Goal: Transaction & Acquisition: Purchase product/service

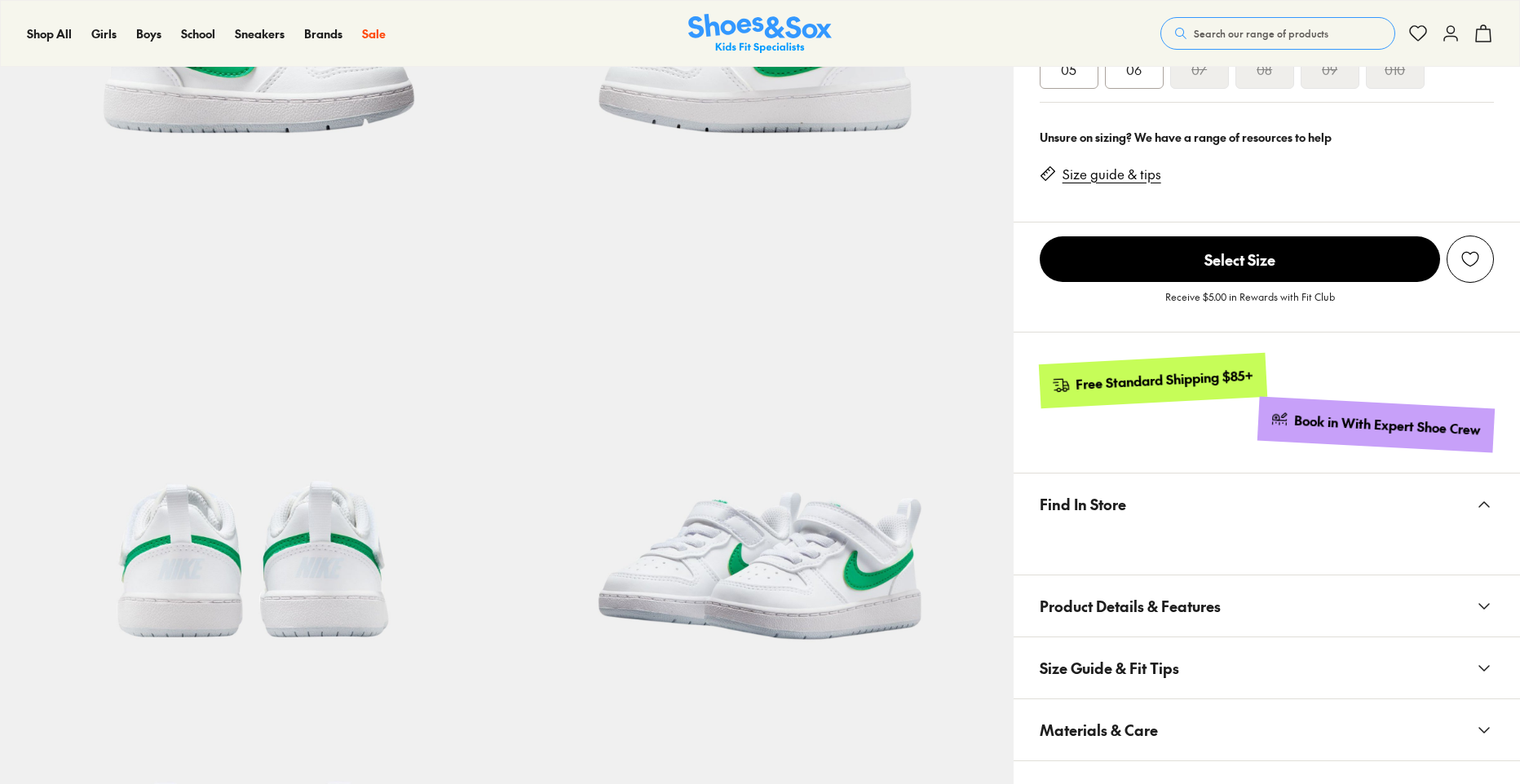
select select "*"
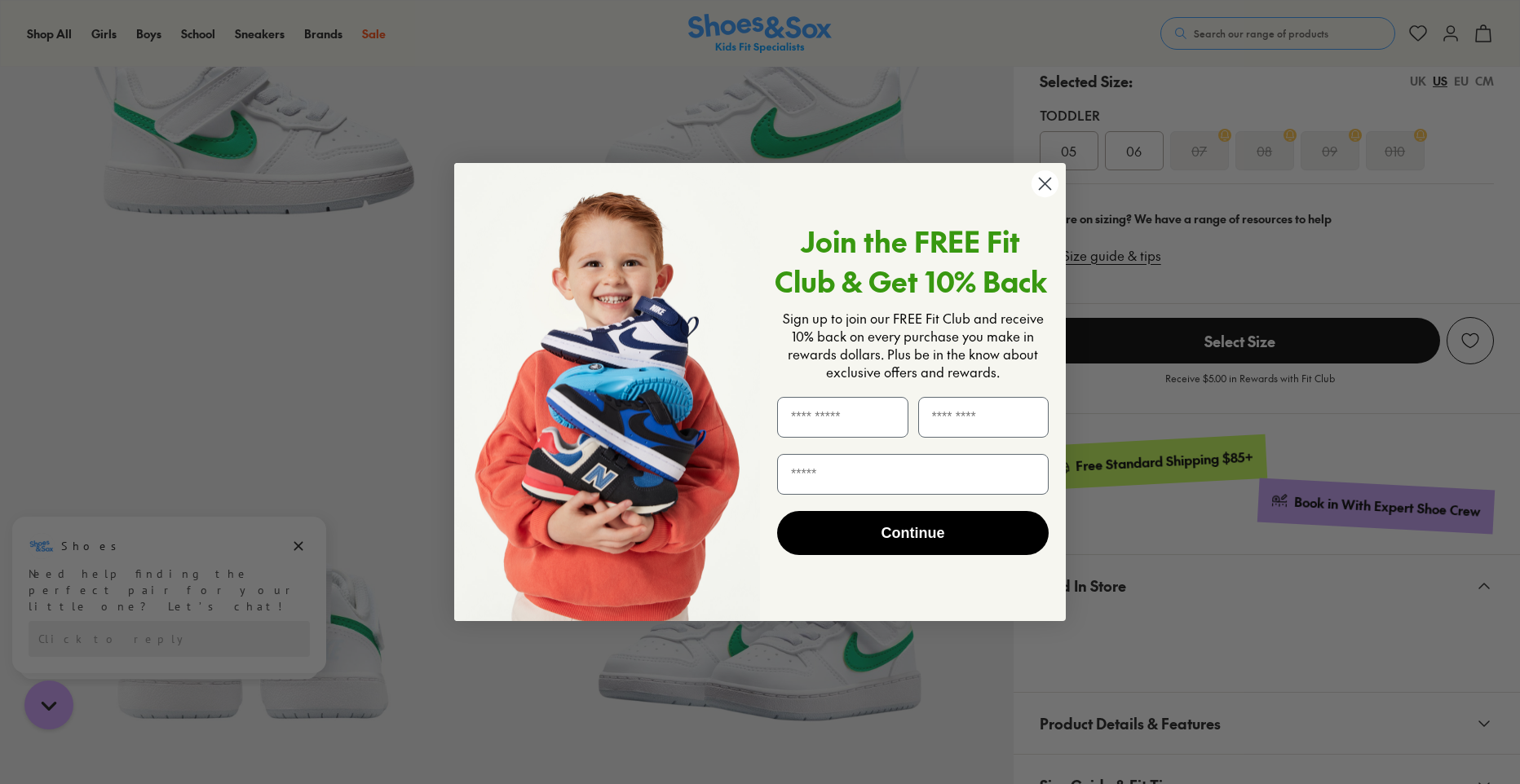
click at [1053, 200] on div "Join the FREE Fit Club & Get 10% Back Sign up to join our FREE Fit Club and rec…" at bounding box center [907, 392] width 294 height 426
click at [1041, 196] on circle "Close dialog" at bounding box center [1045, 184] width 27 height 27
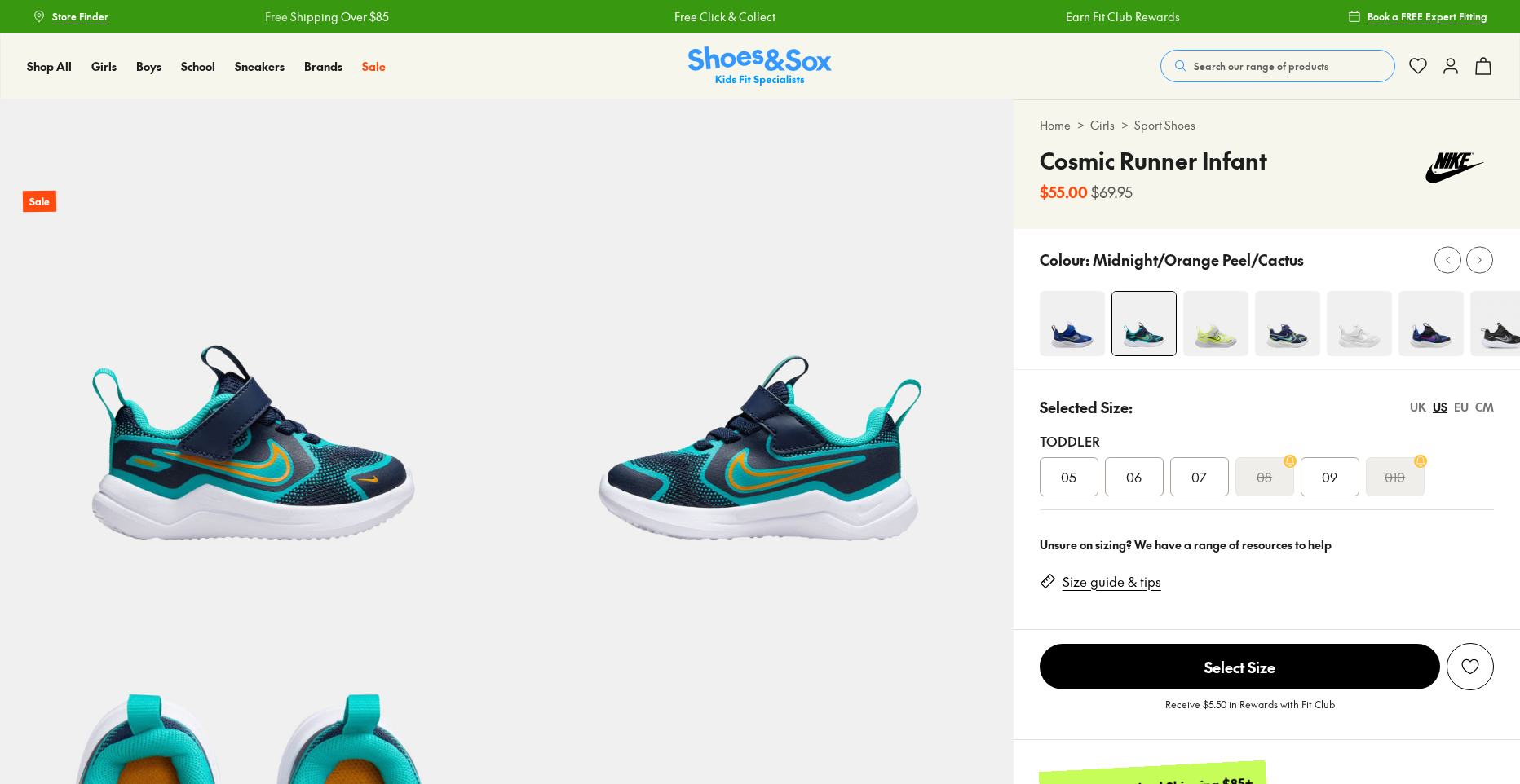
select select "*"
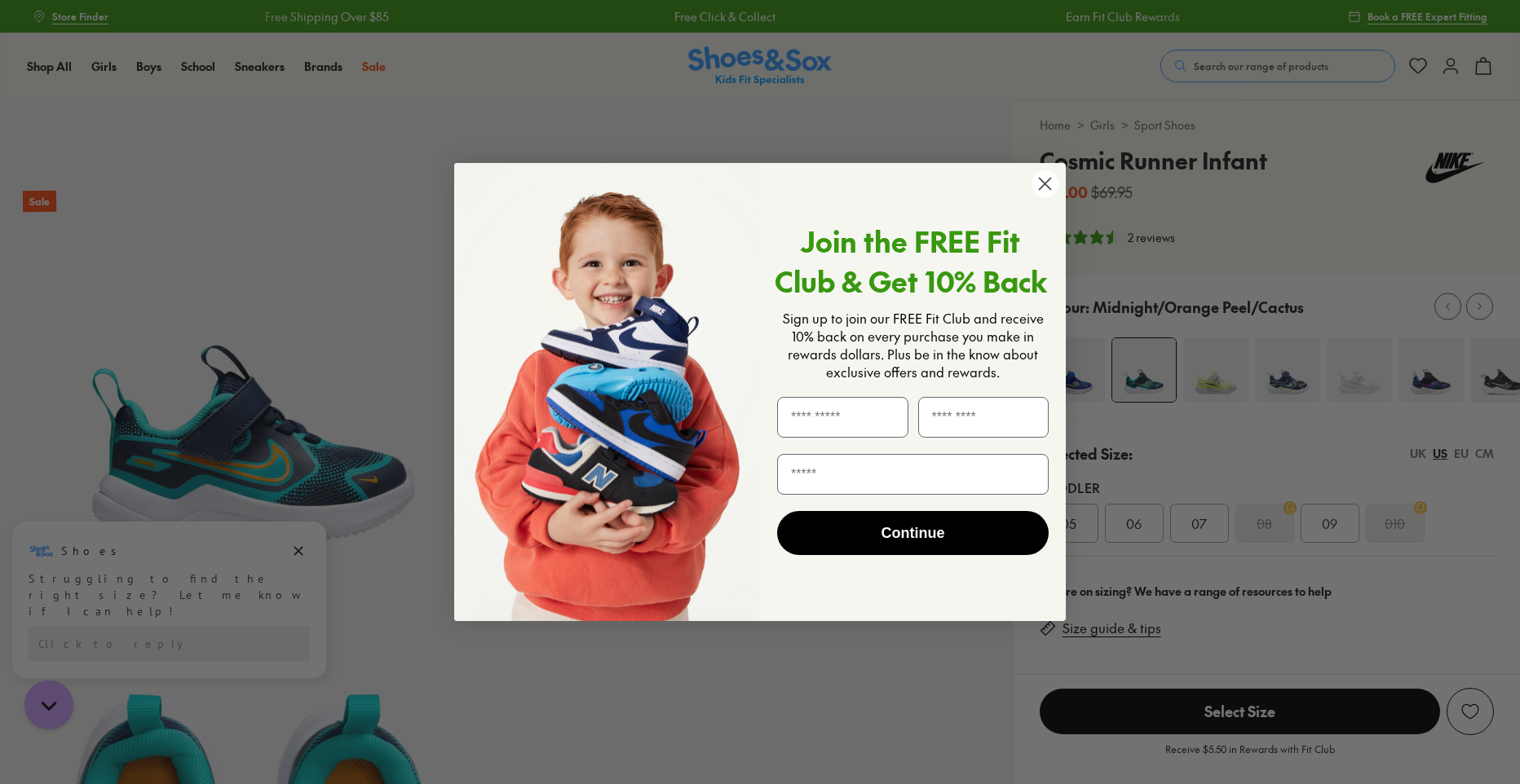
click at [1051, 193] on circle "Close dialog" at bounding box center [1045, 184] width 27 height 27
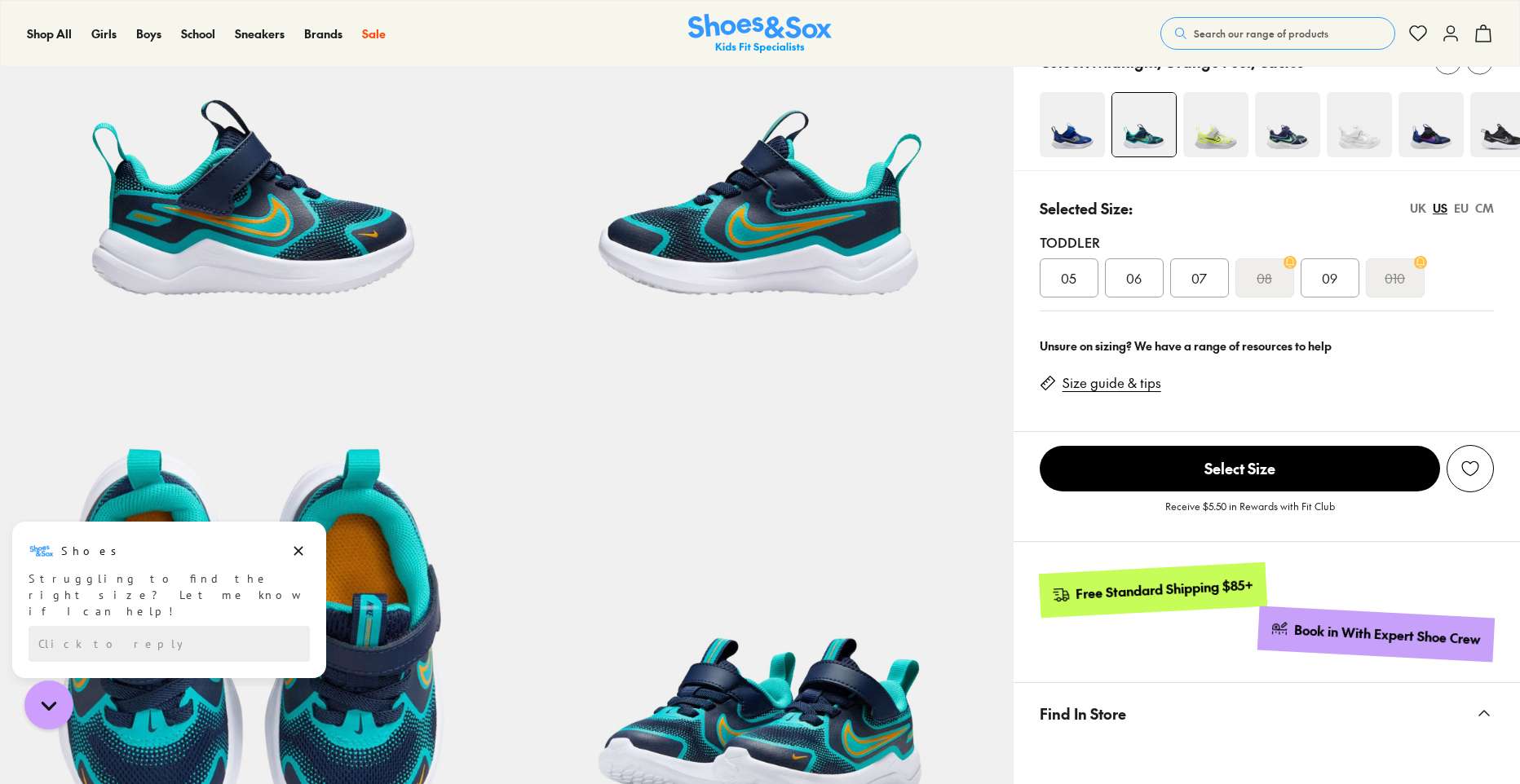
scroll to position [244, 0]
click at [1338, 278] on div "09" at bounding box center [1330, 279] width 58 height 39
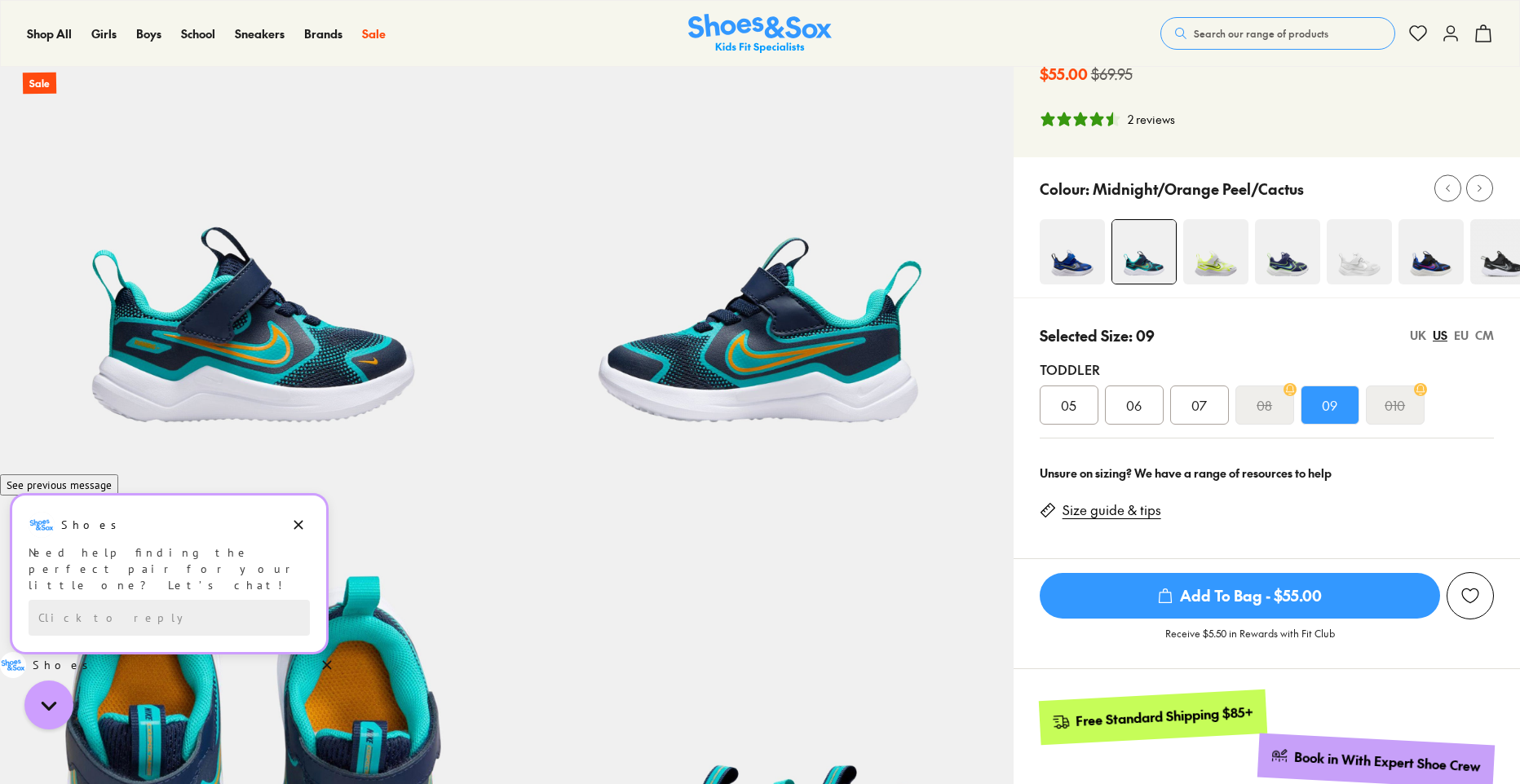
scroll to position [82, 0]
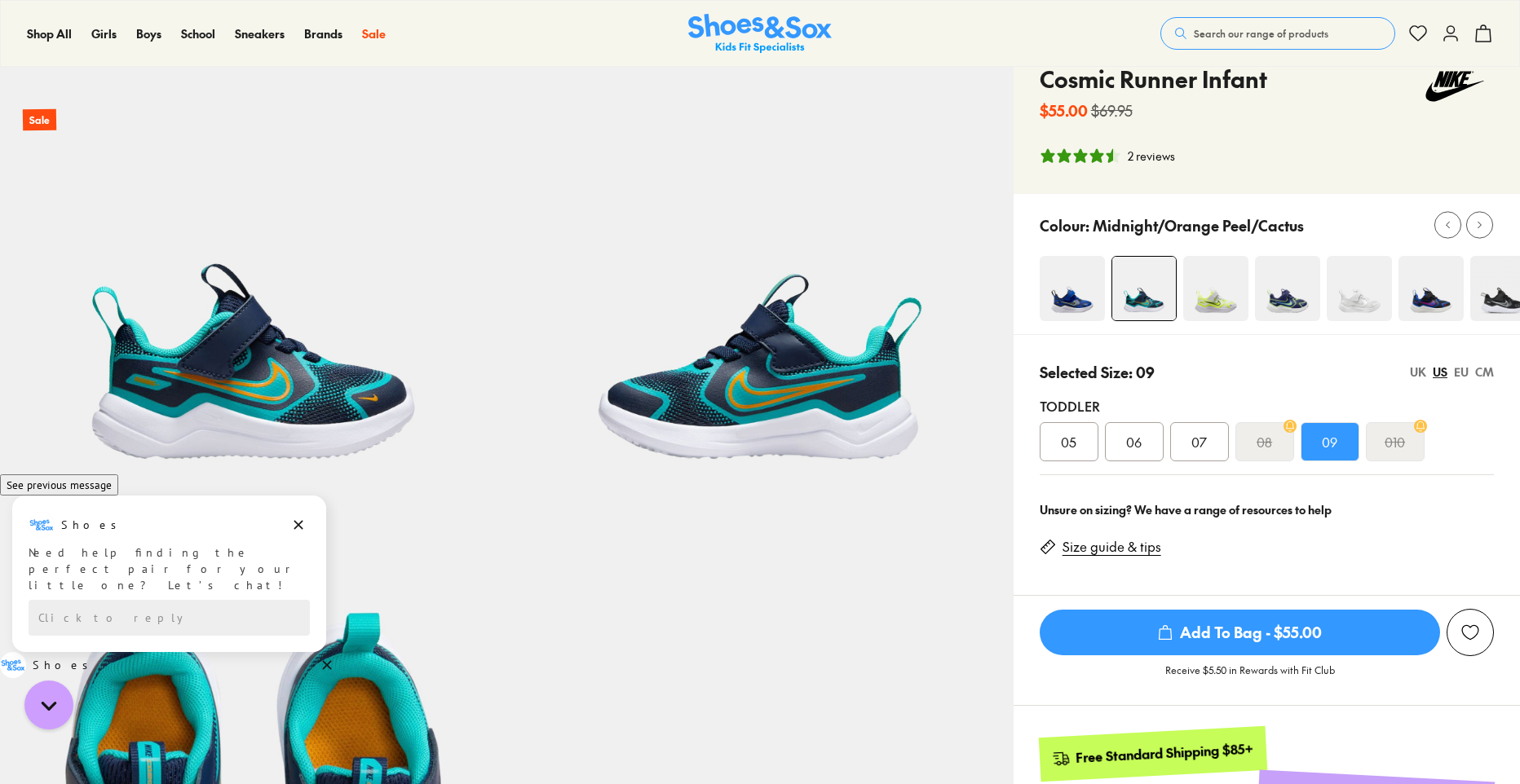
click at [1248, 632] on span "Add To Bag - $55.00" at bounding box center [1241, 632] width 401 height 46
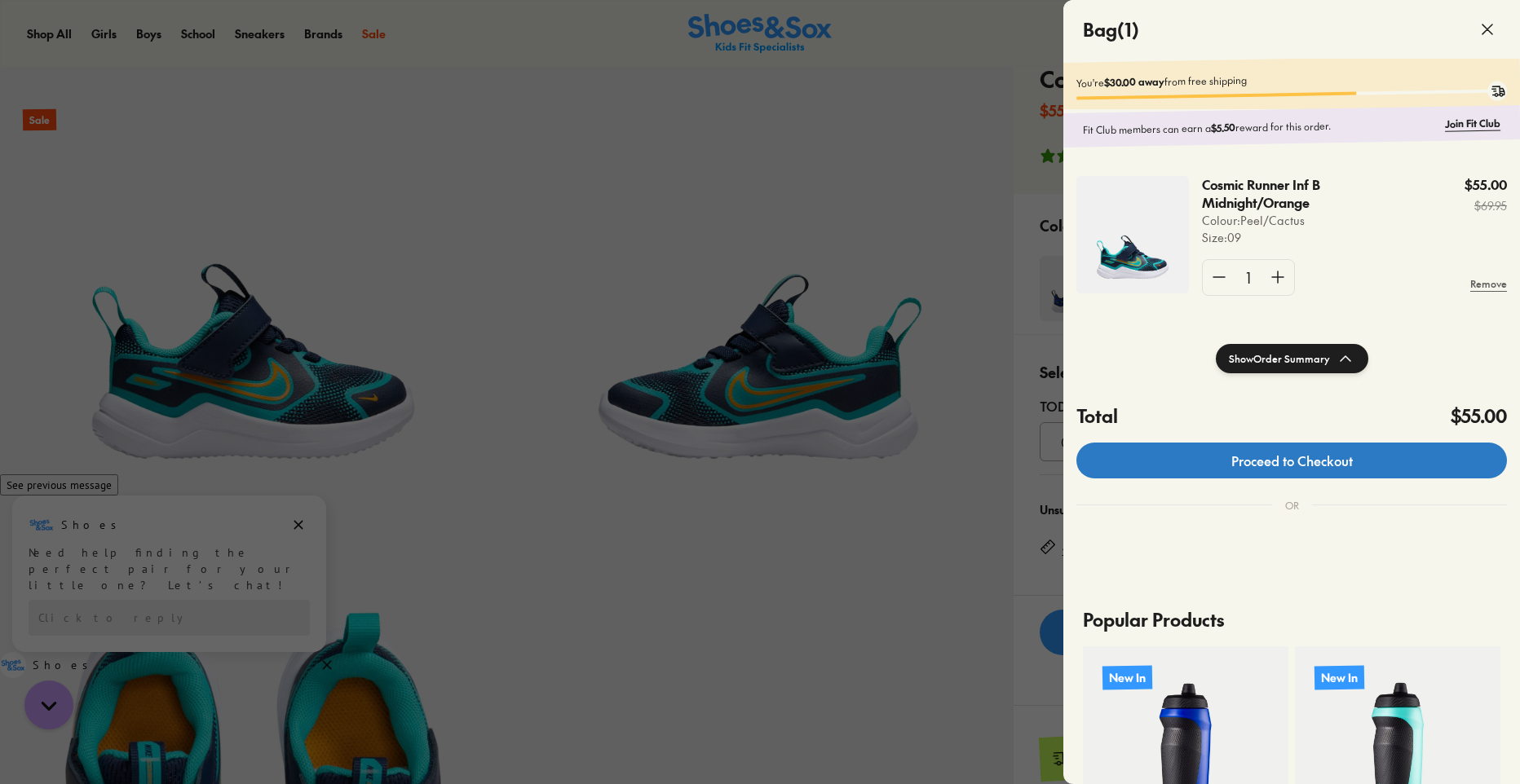
click at [1176, 471] on link "Proceed to Checkout" at bounding box center [1291, 460] width 431 height 36
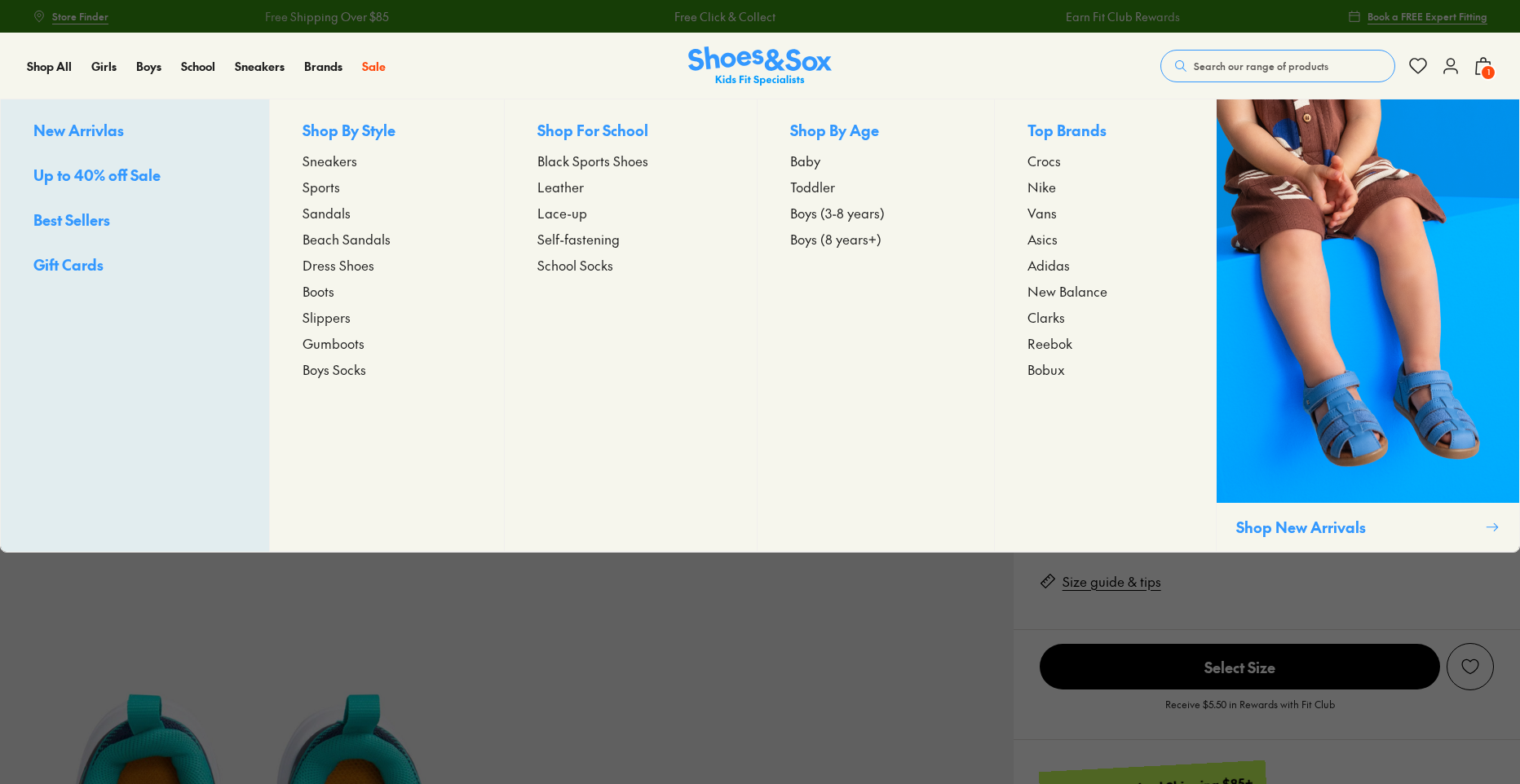
select select "*"
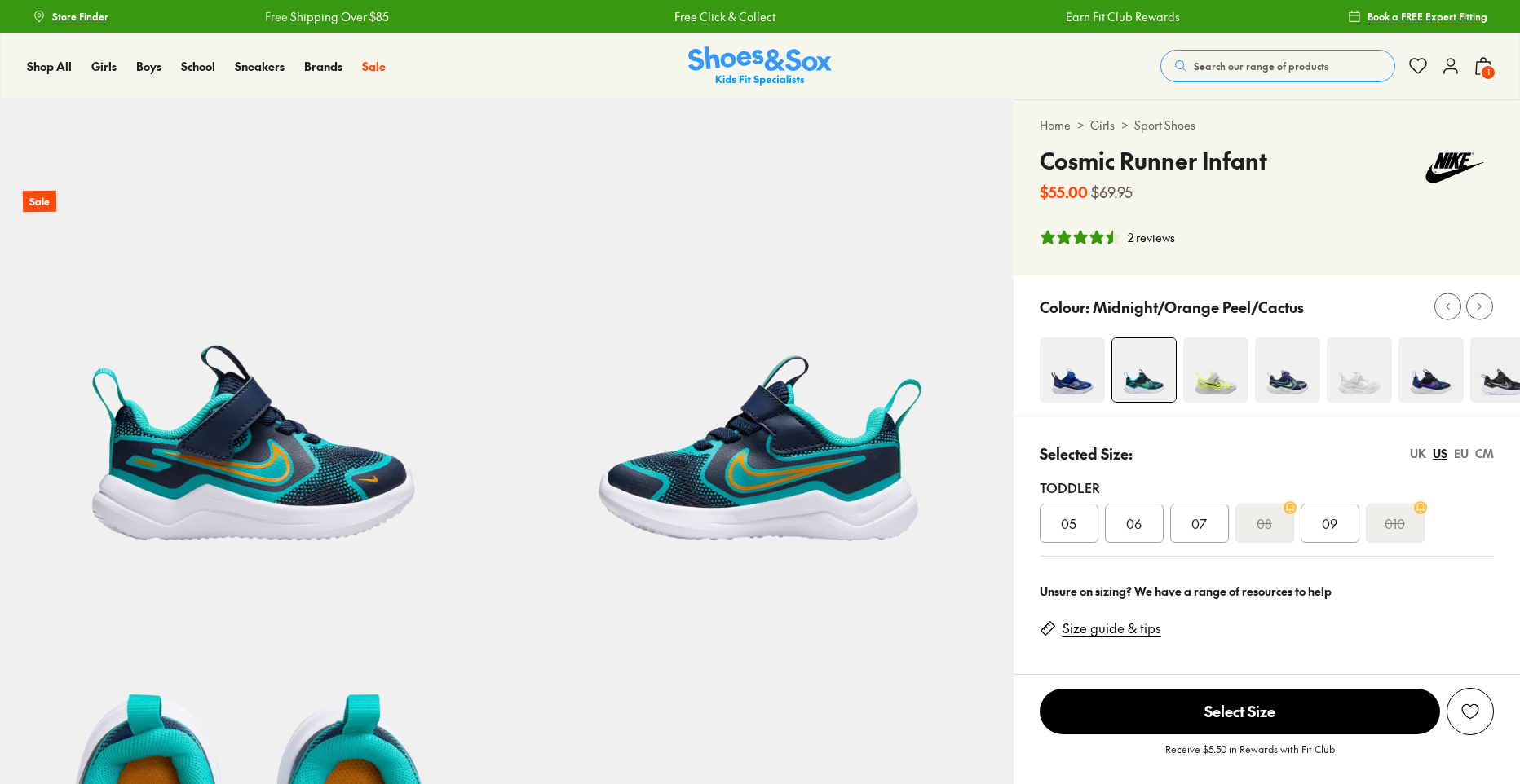
select select "*"
click at [1338, 528] on span "09" at bounding box center [1330, 523] width 16 height 19
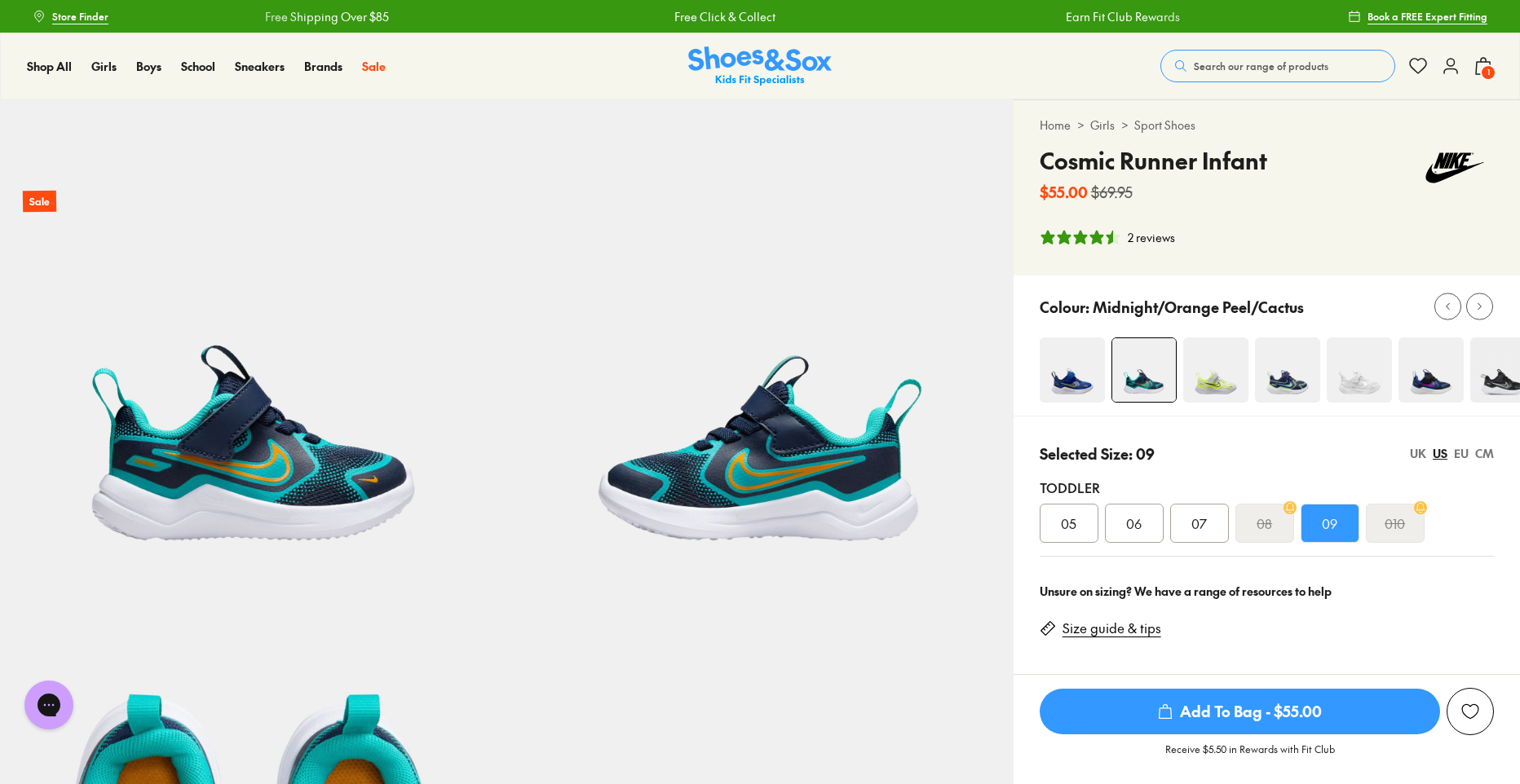
click at [1281, 718] on span "Add To Bag - $55.00" at bounding box center [1241, 711] width 401 height 46
click at [1476, 68] on icon at bounding box center [1484, 66] width 19 height 19
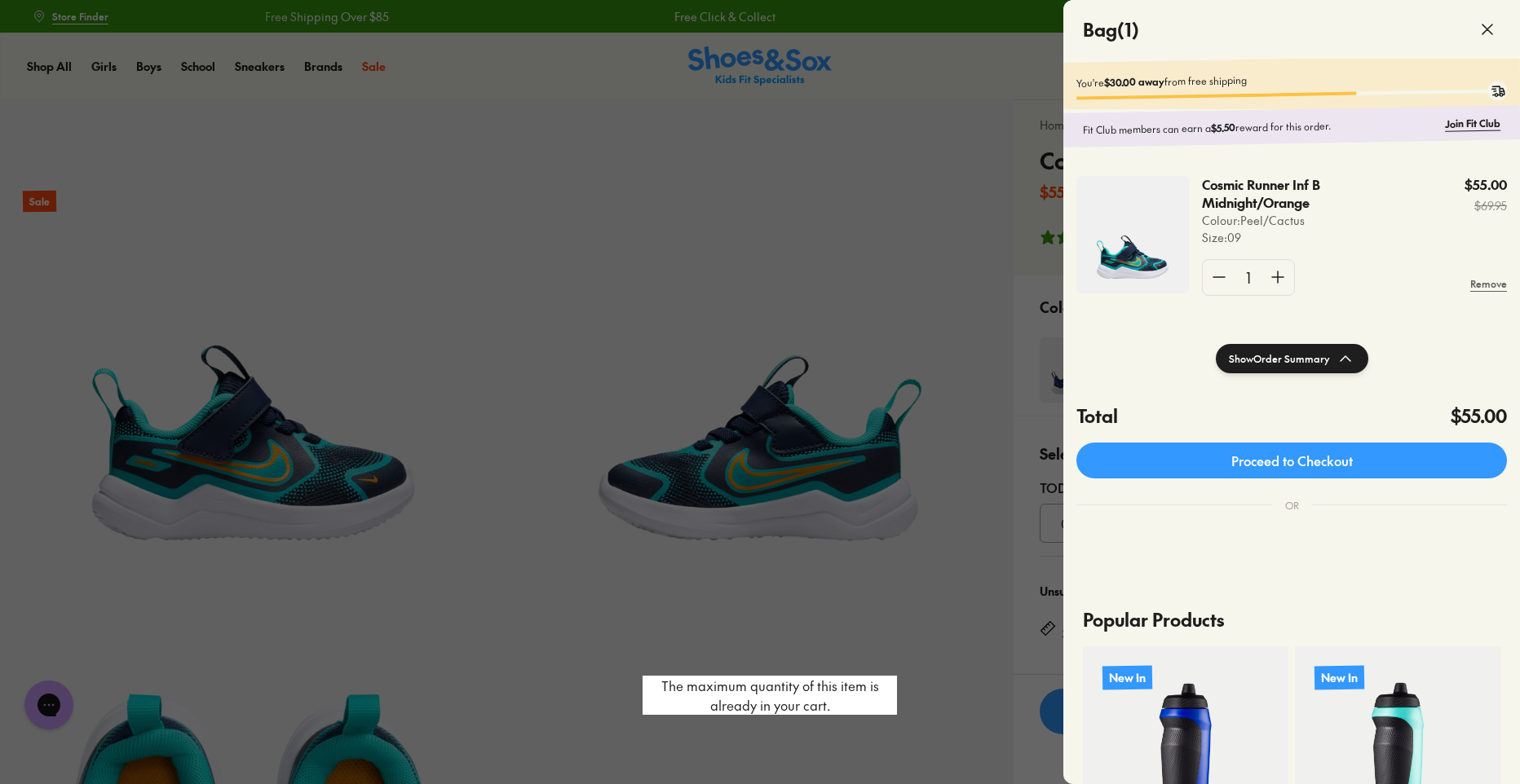
click at [1080, 545] on shop-pay-wallet-button at bounding box center [1077, 535] width 3 height 18
